Goal: Task Accomplishment & Management: Manage account settings

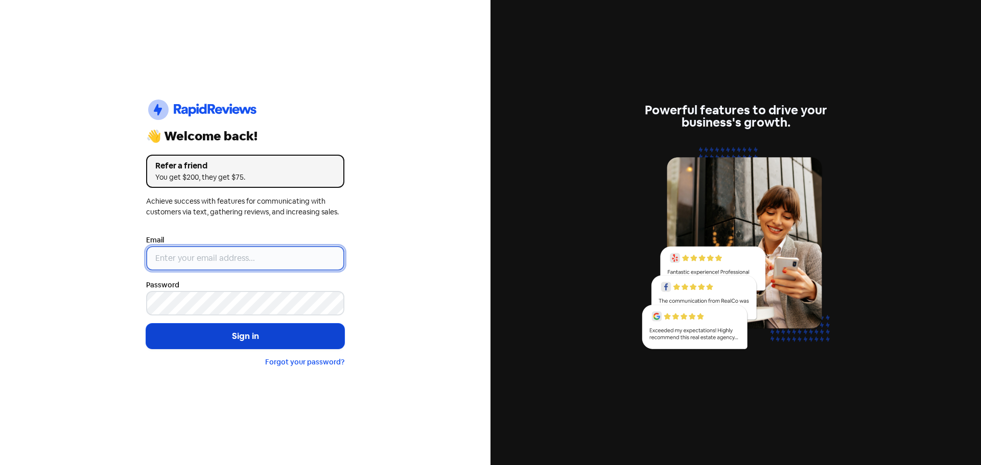
type input "[EMAIL_ADDRESS][DOMAIN_NAME]"
click at [241, 338] on button "Sign in" at bounding box center [245, 337] width 198 height 26
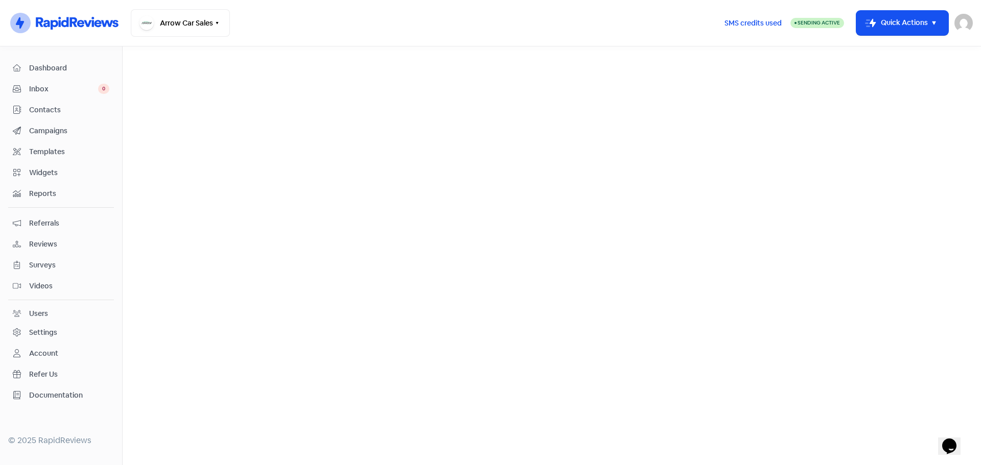
click at [45, 242] on span "Reviews" at bounding box center [69, 244] width 80 height 11
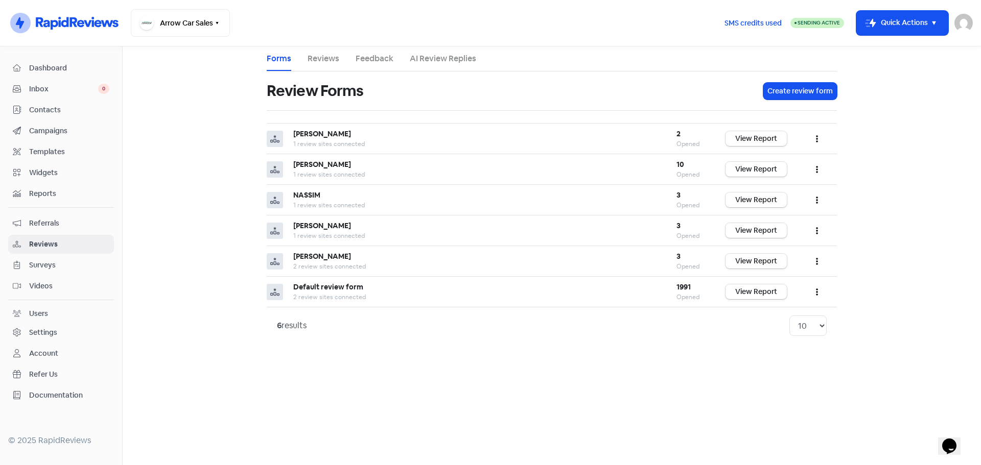
click at [318, 54] on link "Reviews" at bounding box center [323, 59] width 32 height 12
